Goal: Navigation & Orientation: Find specific page/section

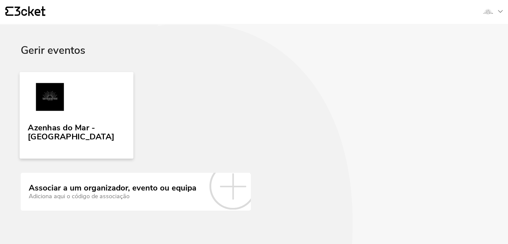
click at [115, 124] on div "Azenhas do Mar - [GEOGRAPHIC_DATA]" at bounding box center [76, 130] width 97 height 21
click at [105, 126] on div "Azenhas do Mar - [GEOGRAPHIC_DATA]" at bounding box center [76, 130] width 97 height 21
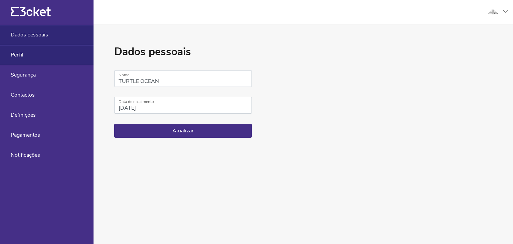
click at [33, 51] on div "Perfil" at bounding box center [46, 55] width 93 height 20
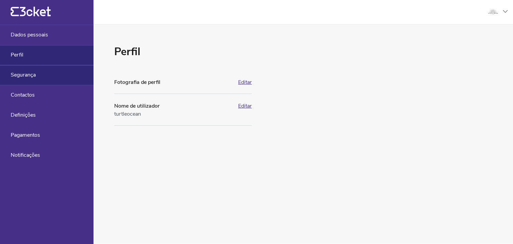
click at [35, 74] on span "Segurança" at bounding box center [23, 75] width 25 height 6
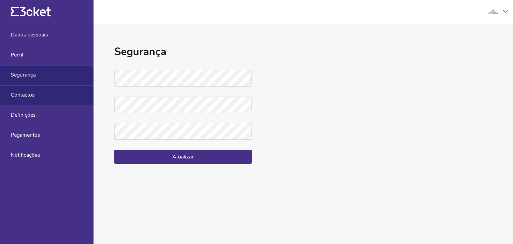
click at [39, 98] on div "Contactos" at bounding box center [46, 95] width 93 height 20
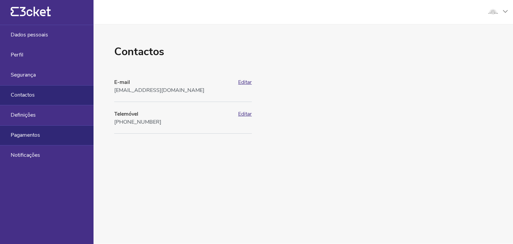
click at [44, 137] on div "Pagamentos" at bounding box center [46, 135] width 93 height 20
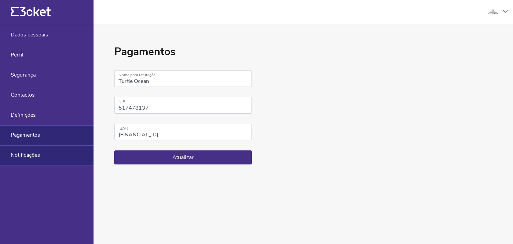
click at [49, 156] on div "Notificações" at bounding box center [46, 155] width 93 height 20
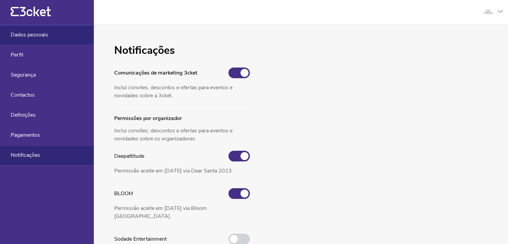
click at [31, 29] on div "Dados pessoais" at bounding box center [46, 35] width 93 height 20
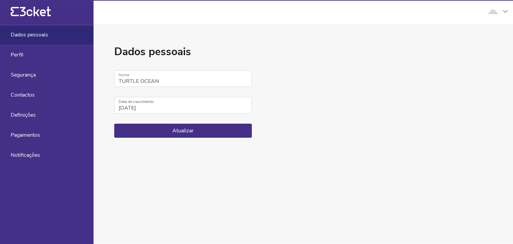
click at [38, 16] on icon "{' '}" at bounding box center [31, 12] width 40 height 10
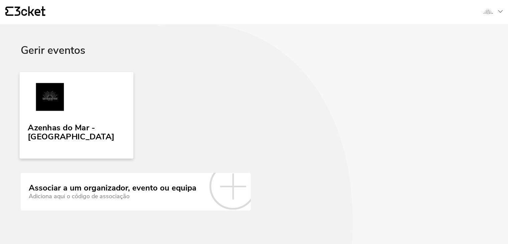
click at [121, 97] on link "Azenhas do Mar - [GEOGRAPHIC_DATA]" at bounding box center [77, 115] width 114 height 86
